Goal: Transaction & Acquisition: Purchase product/service

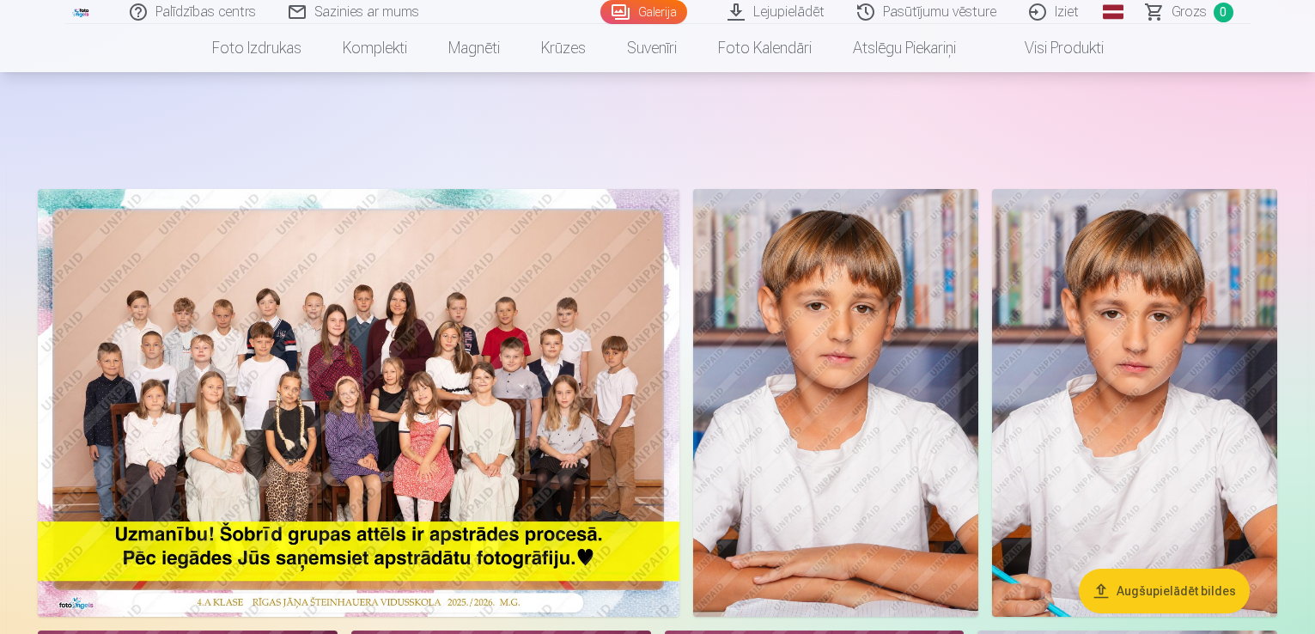
scroll to position [172, 0]
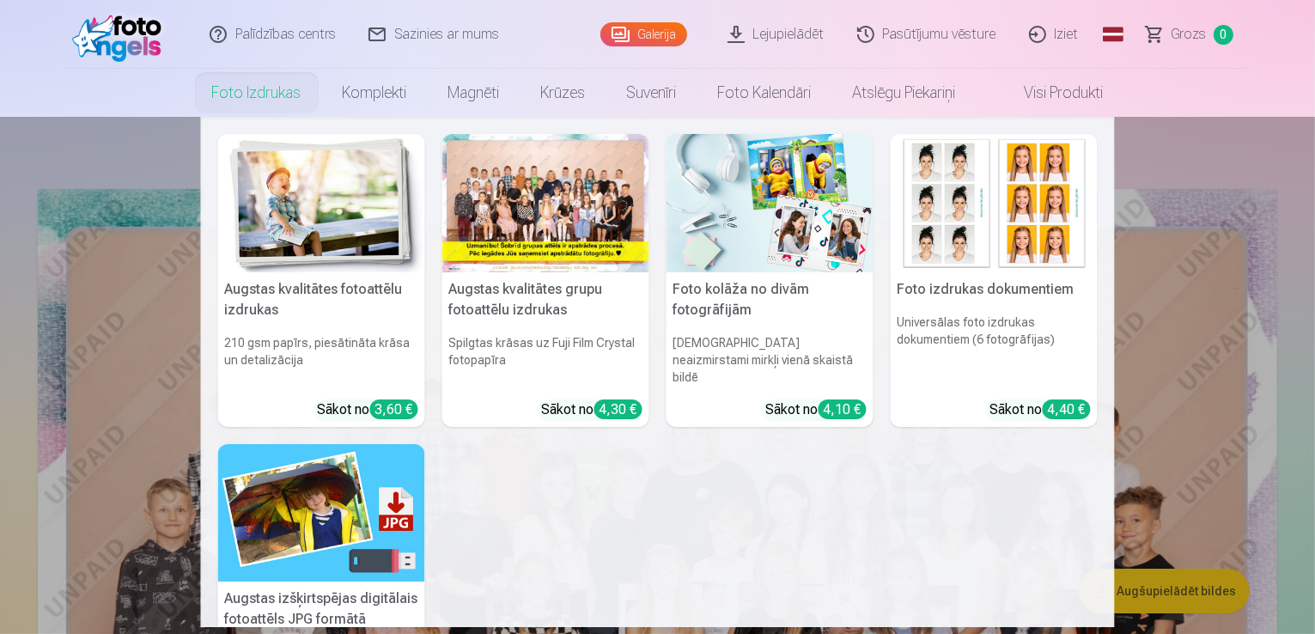
click at [265, 104] on link "Foto izdrukas" at bounding box center [257, 93] width 131 height 48
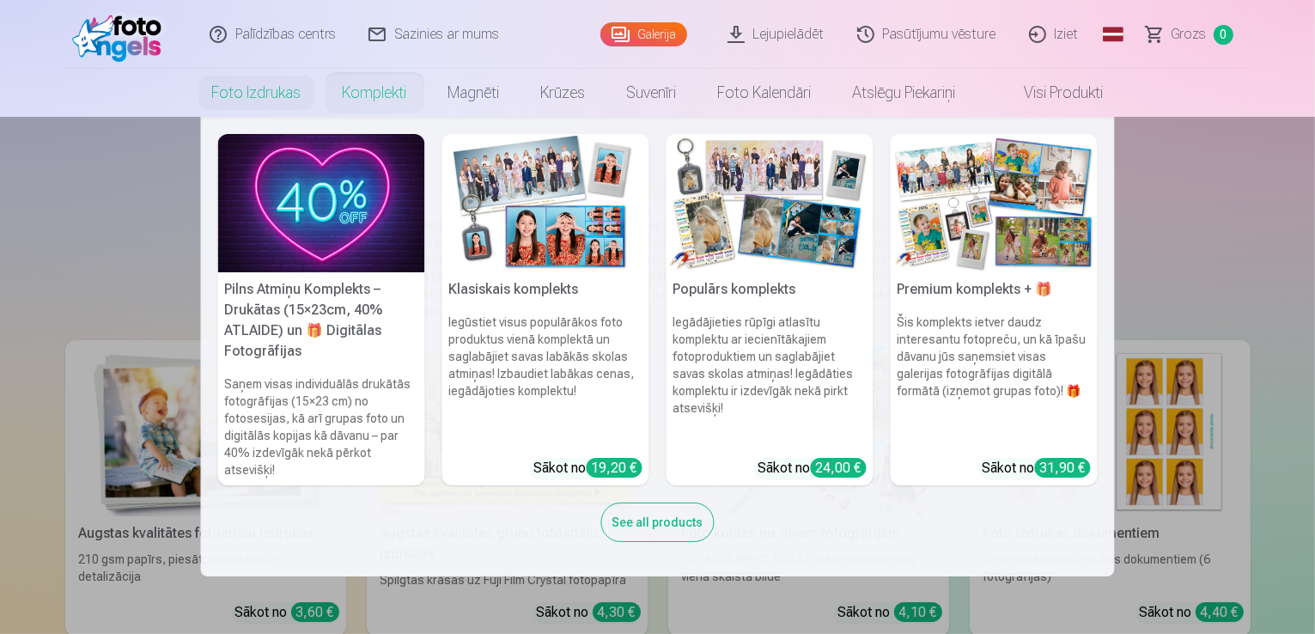
click at [385, 94] on link "Komplekti" at bounding box center [375, 93] width 106 height 48
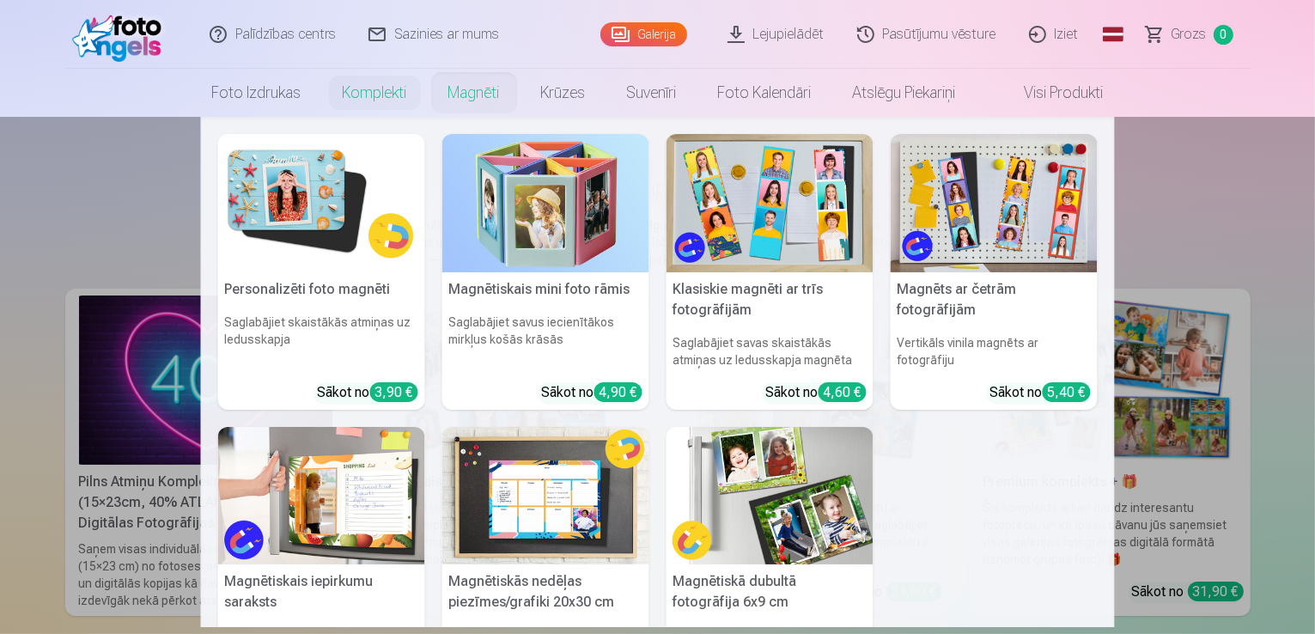
click at [467, 89] on link "Magnēti" at bounding box center [474, 93] width 93 height 48
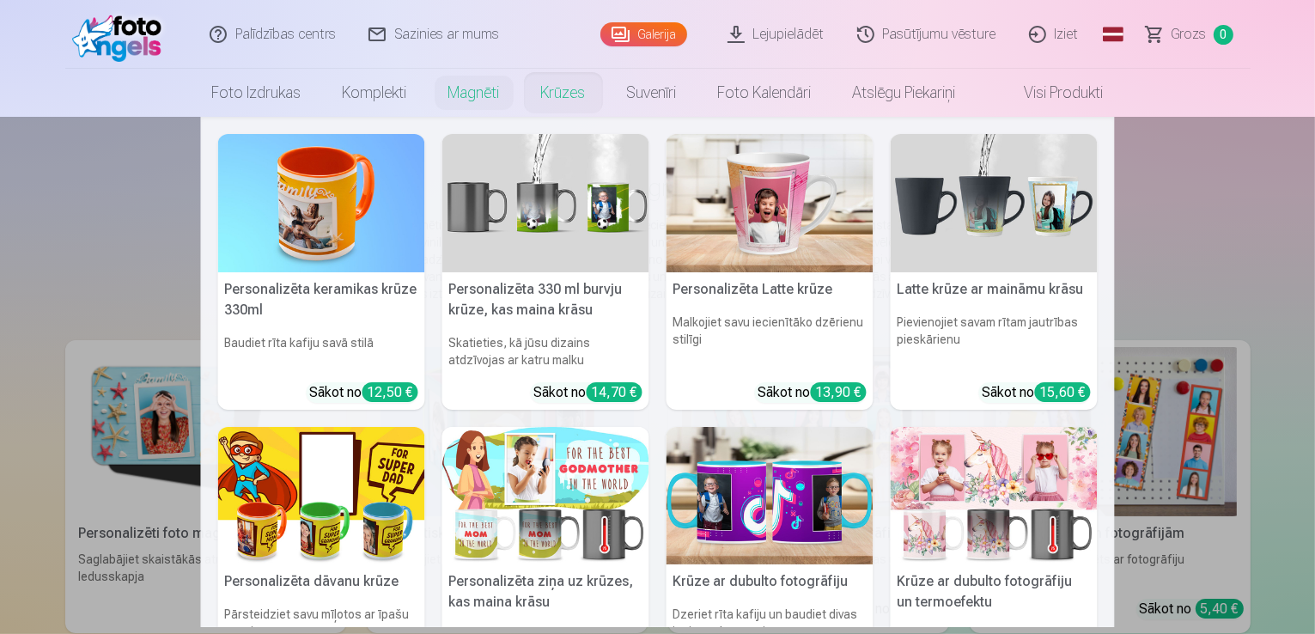
click at [577, 96] on link "Krūzes" at bounding box center [564, 93] width 86 height 48
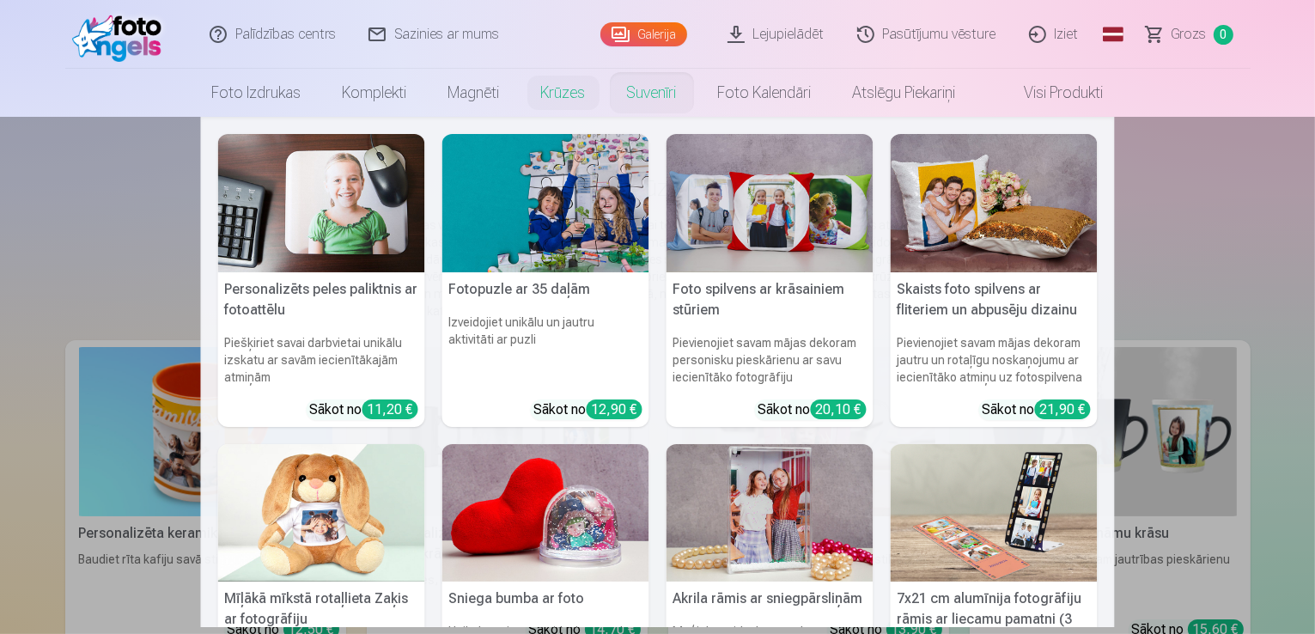
click at [639, 87] on link "Suvenīri" at bounding box center [652, 93] width 91 height 48
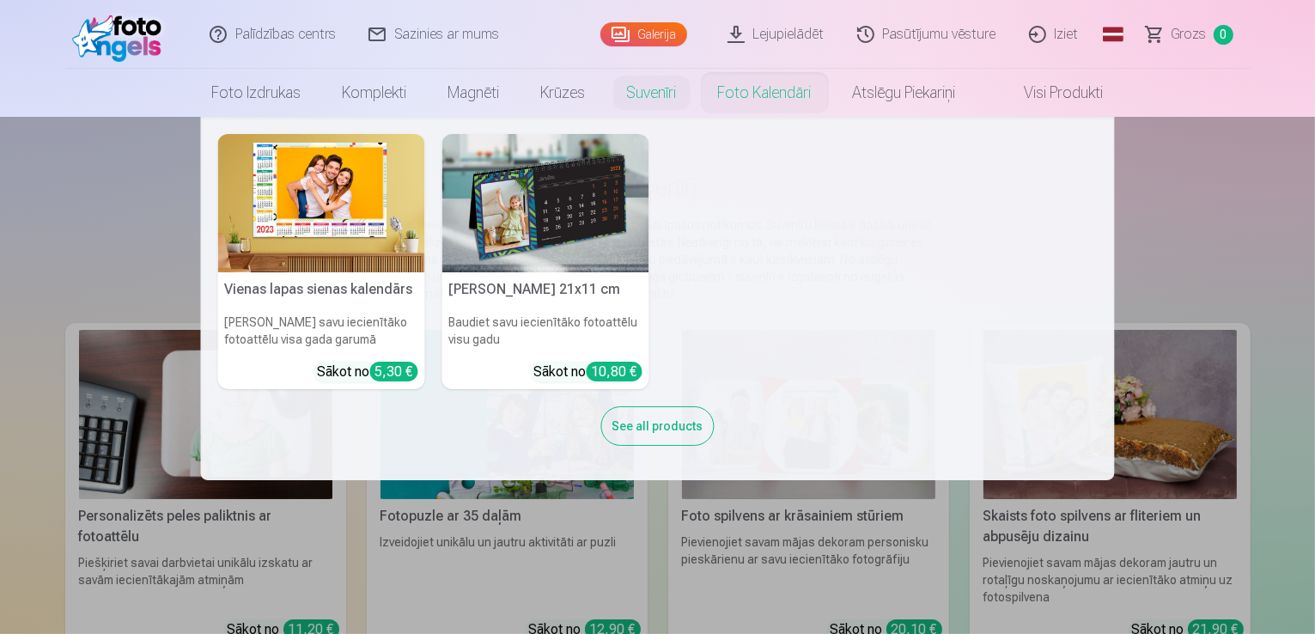
click at [753, 91] on link "Foto kalendāri" at bounding box center [765, 93] width 135 height 48
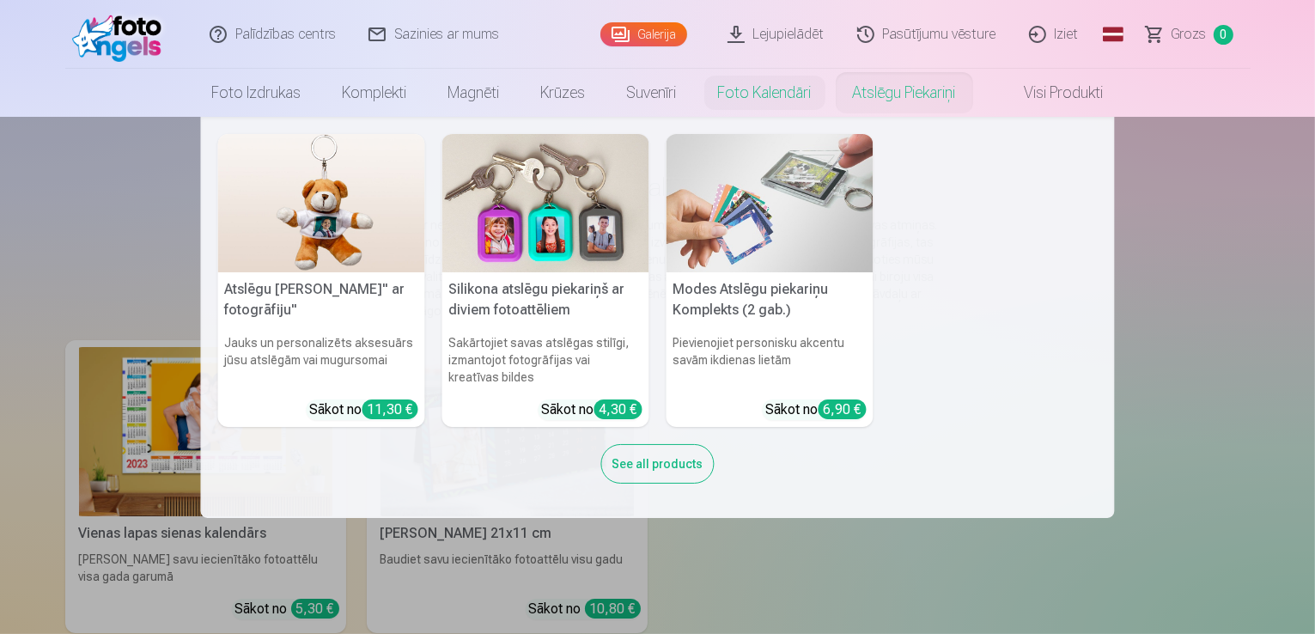
click at [889, 90] on link "Atslēgu piekariņi" at bounding box center [905, 93] width 144 height 48
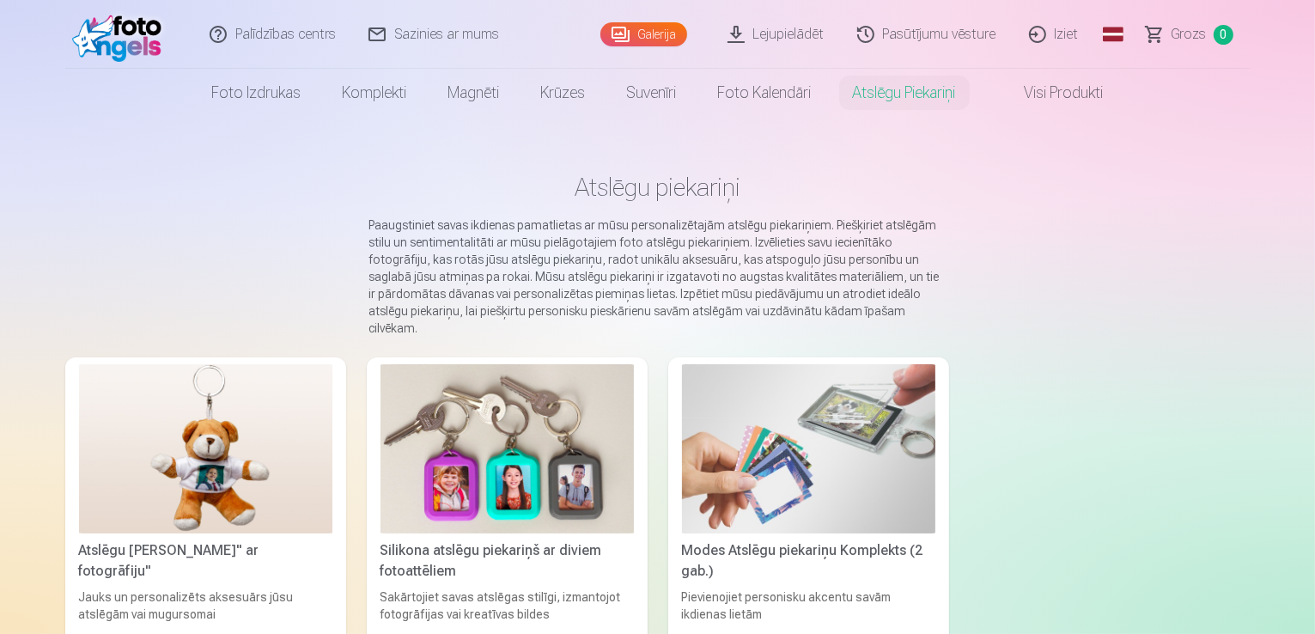
click at [1073, 95] on link "Visi produkti" at bounding box center [1051, 93] width 148 height 48
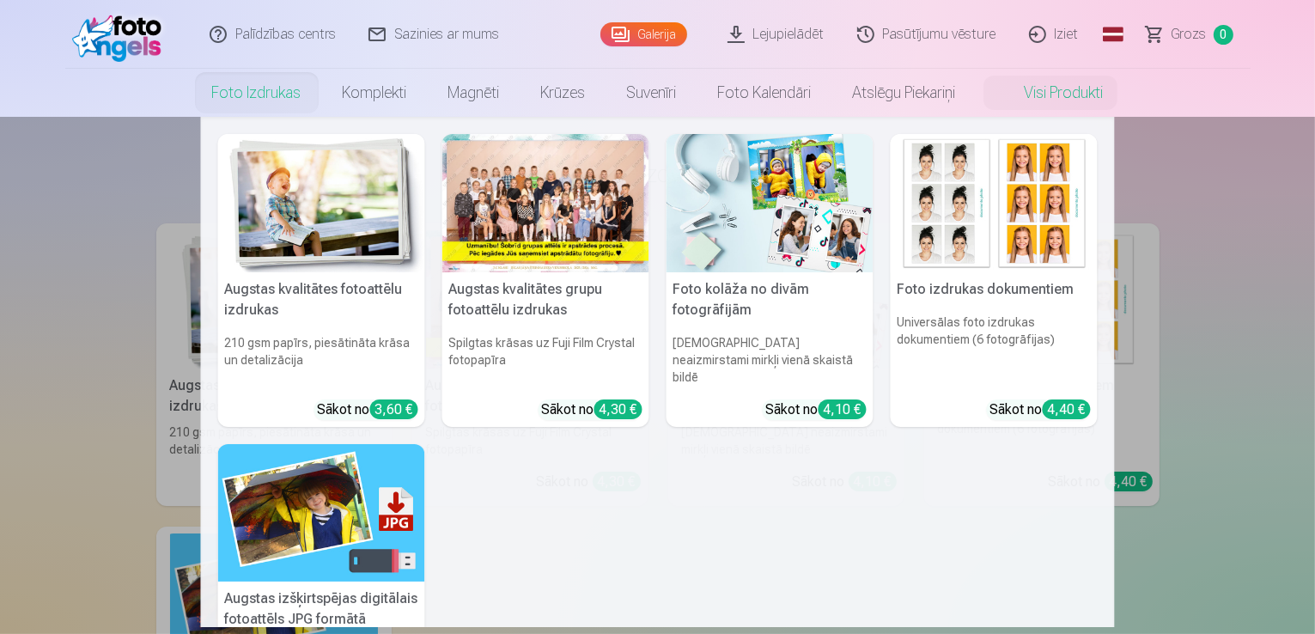
click at [261, 95] on link "Foto izdrukas" at bounding box center [257, 93] width 131 height 48
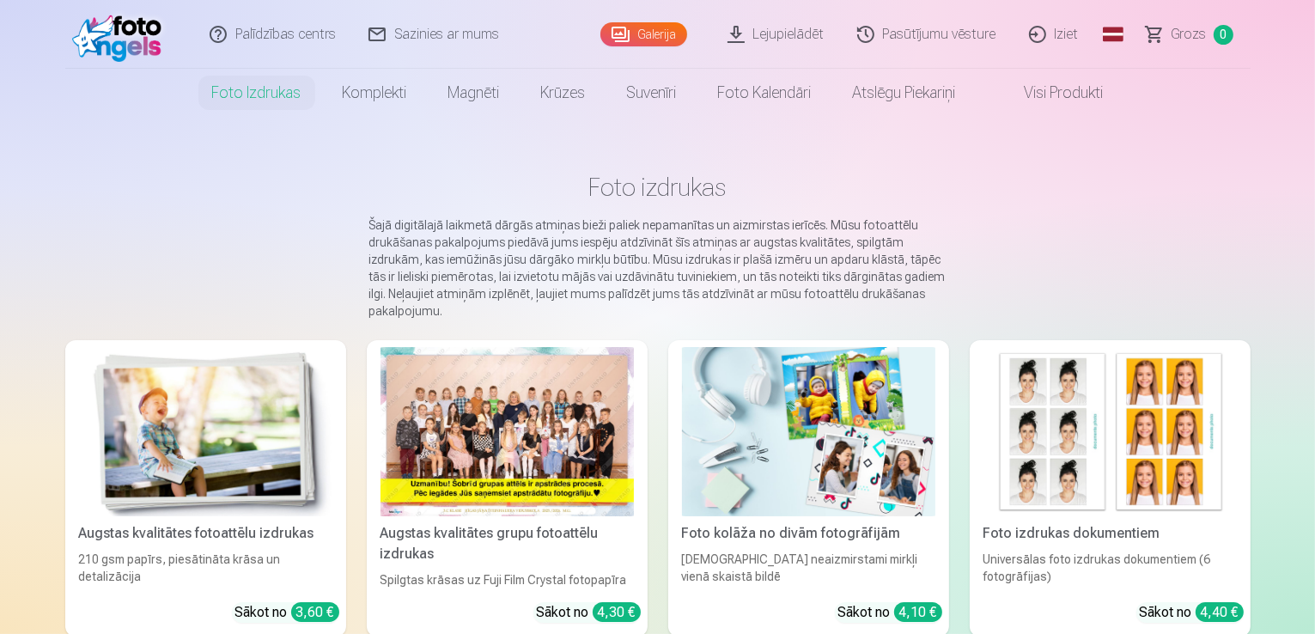
click at [1193, 42] on span "Grozs" at bounding box center [1189, 34] width 35 height 21
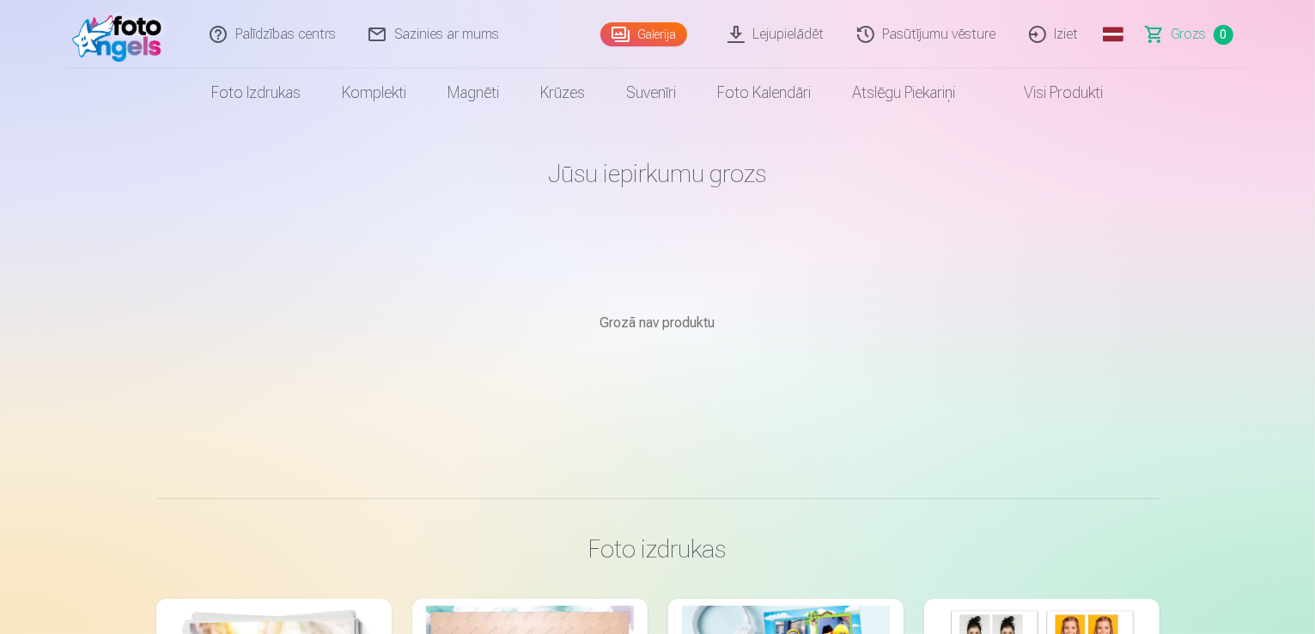
click at [1082, 95] on link "Visi produkti" at bounding box center [1051, 93] width 148 height 48
